Goal: Navigation & Orientation: Find specific page/section

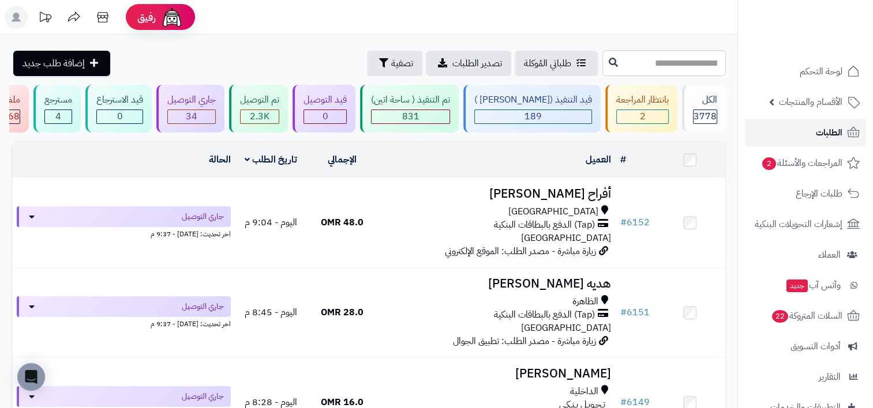
click at [818, 125] on span "الطلبات" at bounding box center [829, 133] width 27 height 16
